Goal: Task Accomplishment & Management: Manage account settings

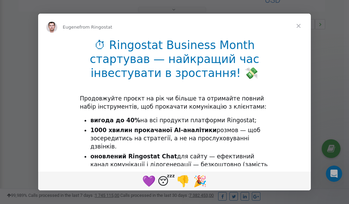
click at [299, 26] on span "Close" at bounding box center [299, 26] width 25 height 25
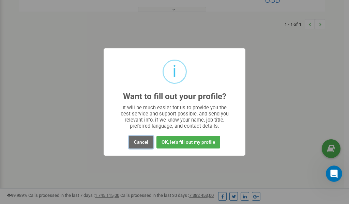
click at [141, 142] on button "Cancel" at bounding box center [141, 142] width 25 height 13
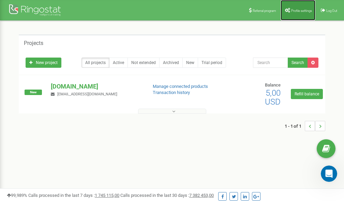
click at [295, 11] on span "Profile settings" at bounding box center [301, 11] width 21 height 4
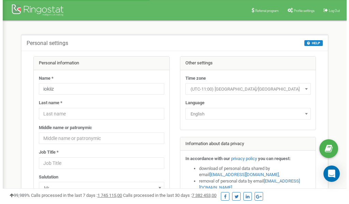
scroll to position [34, 0]
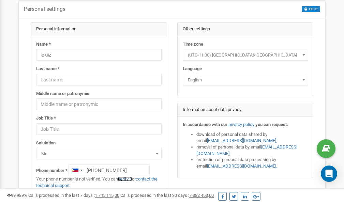
click at [129, 179] on link "verify it" at bounding box center [125, 179] width 14 height 5
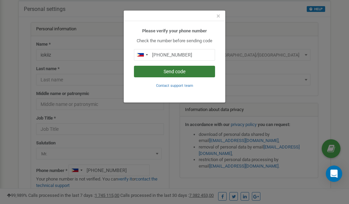
click at [168, 71] on button "Send code" at bounding box center [174, 72] width 81 height 12
